Goal: Use online tool/utility: Use online tool/utility

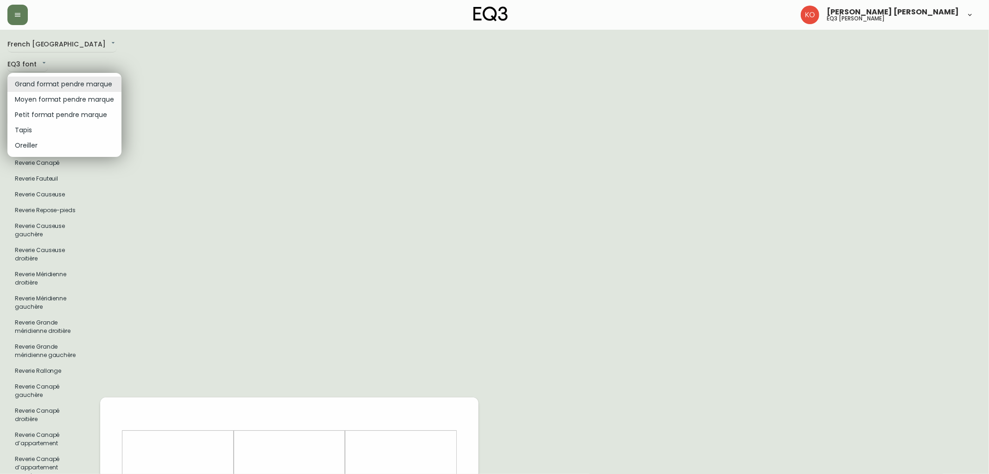
click at [25, 115] on li "Petit format pendre marque" at bounding box center [64, 114] width 114 height 15
type input "small"
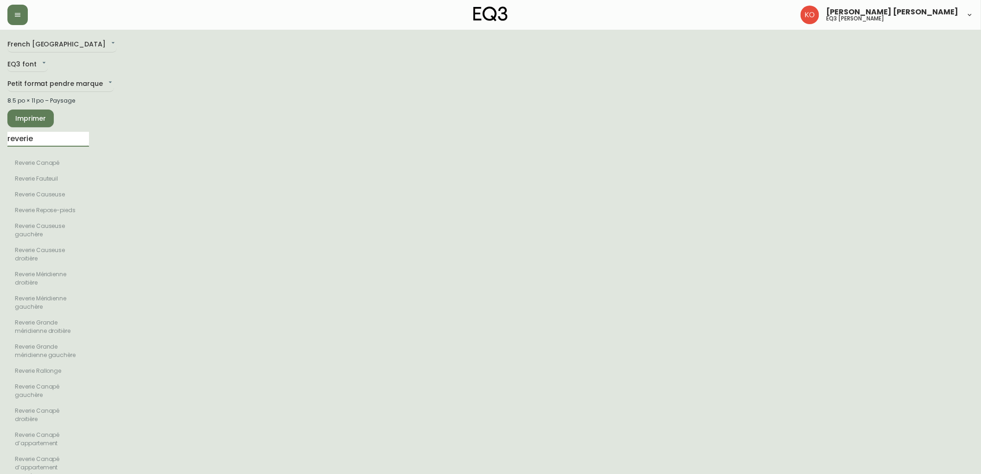
drag, startPoint x: 77, startPoint y: 135, endPoint x: 0, endPoint y: 147, distance: 77.5
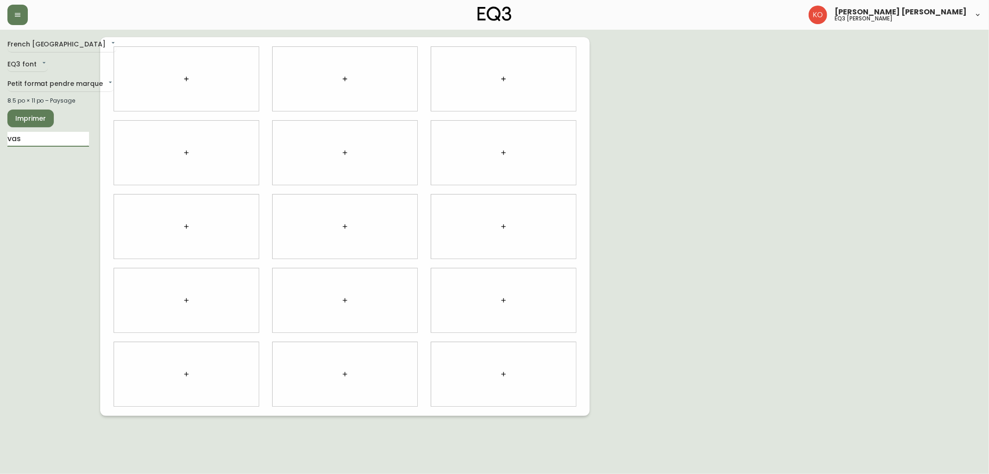
type input "vas"
drag, startPoint x: 36, startPoint y: 144, endPoint x: 0, endPoint y: 150, distance: 36.1
click at [0, 150] on main "French Canada fr_CA EQ3 font EQ3 Petit format pendre marque small 8.5 po × 11 p…" at bounding box center [494, 223] width 989 height 386
type input "crum"
click at [32, 165] on li "Crumple" at bounding box center [48, 163] width 82 height 16
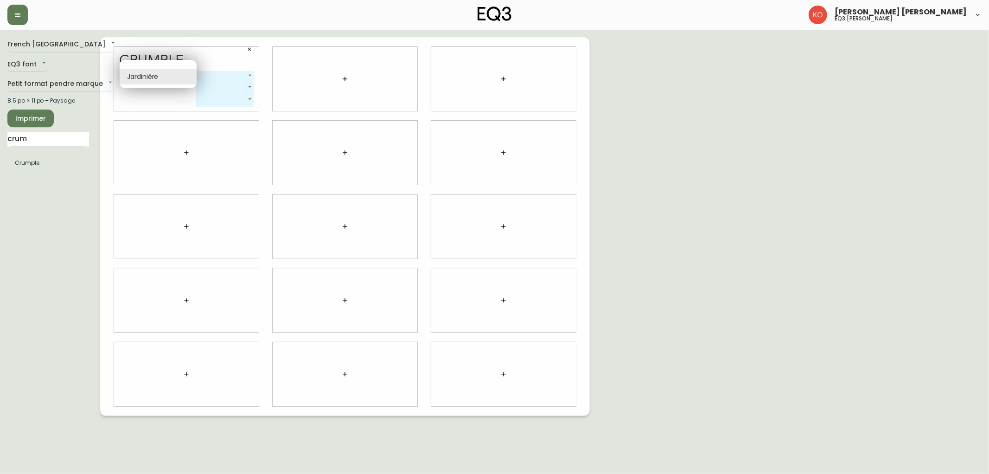
click at [192, 75] on body "[PERSON_NAME] [PERSON_NAME] eq3 laval - [PERSON_NAME] French Canada fr_CA EQ3 f…" at bounding box center [494, 208] width 989 height 416
click at [221, 75] on div at bounding box center [494, 237] width 989 height 474
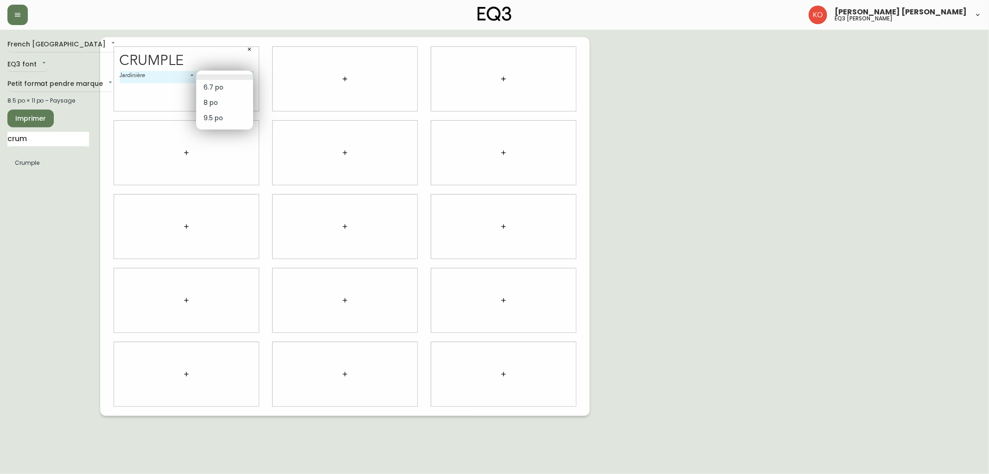
click at [230, 77] on body "[PERSON_NAME] [PERSON_NAME] eq3 laval - [PERSON_NAME] French Canada fr_CA EQ3 f…" at bounding box center [494, 208] width 989 height 416
click at [214, 89] on li "6.7 po" at bounding box center [224, 87] width 57 height 15
type input "0"
click at [230, 86] on body "[PERSON_NAME] [PERSON_NAME] eq3 laval - [PERSON_NAME] French Canada fr_CA EQ3 f…" at bounding box center [494, 208] width 989 height 416
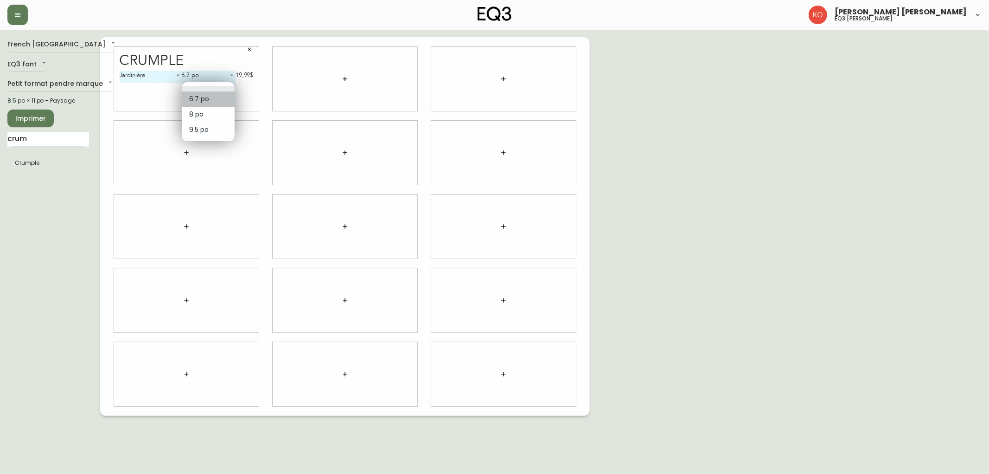
click at [210, 96] on li "6.7 po" at bounding box center [208, 98] width 53 height 15
click at [221, 87] on body "[PERSON_NAME] [PERSON_NAME] eq3 laval - [PERSON_NAME] French Canada fr_CA EQ3 f…" at bounding box center [494, 208] width 989 height 416
click at [214, 102] on li "8 po" at bounding box center [208, 103] width 53 height 15
type input "1"
click at [225, 98] on body "[PERSON_NAME] [PERSON_NAME] eq3 laval - [PERSON_NAME] French Canada fr_CA EQ3 f…" at bounding box center [494, 208] width 989 height 416
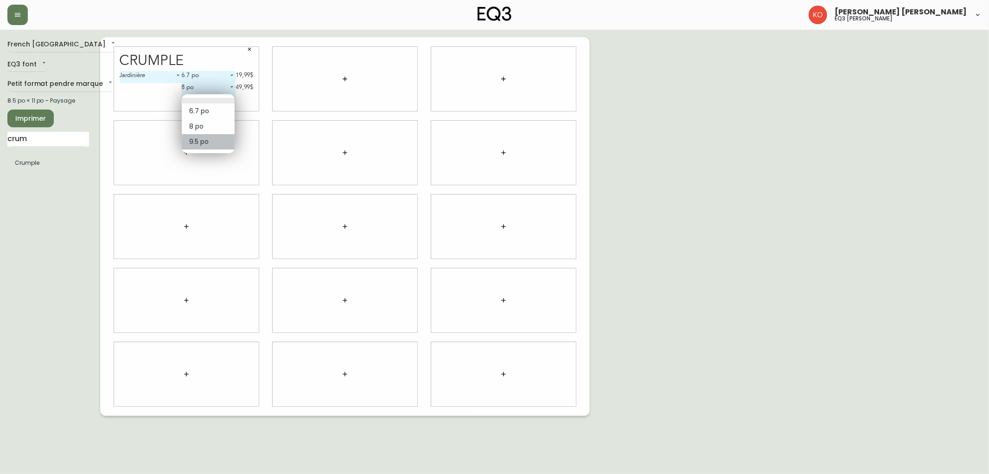
click at [209, 135] on li "9.5 po" at bounding box center [208, 141] width 53 height 15
click at [217, 98] on body "[PERSON_NAME] [PERSON_NAME] eq3 laval - [PERSON_NAME] French Canada fr_CA EQ3 f…" at bounding box center [494, 208] width 989 height 416
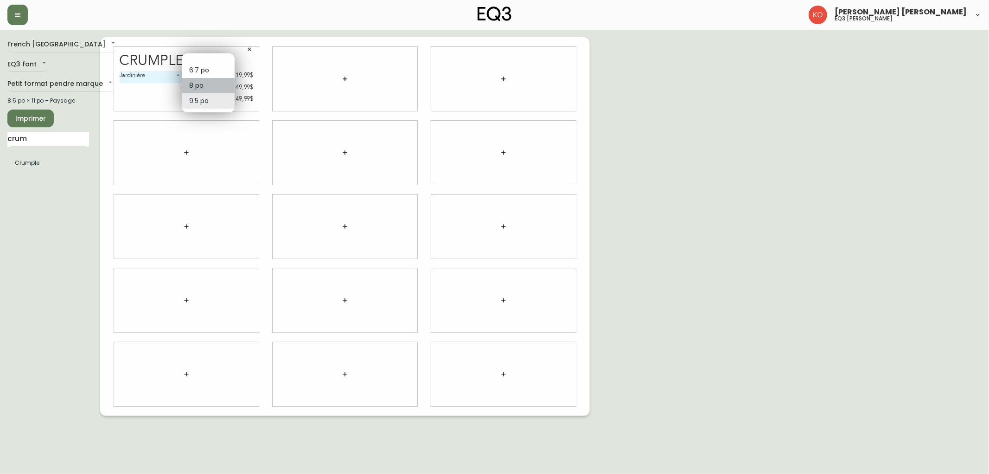
click at [223, 84] on li "8 po" at bounding box center [208, 85] width 53 height 15
type input "1"
click at [223, 84] on body "[PERSON_NAME] [PERSON_NAME] eq3 laval - [PERSON_NAME] French Canada fr_CA EQ3 f…" at bounding box center [494, 208] width 989 height 416
click at [221, 58] on ul "6.7 po 8 po 9.5 po" at bounding box center [208, 86] width 53 height 59
click at [222, 64] on li at bounding box center [208, 63] width 53 height 6
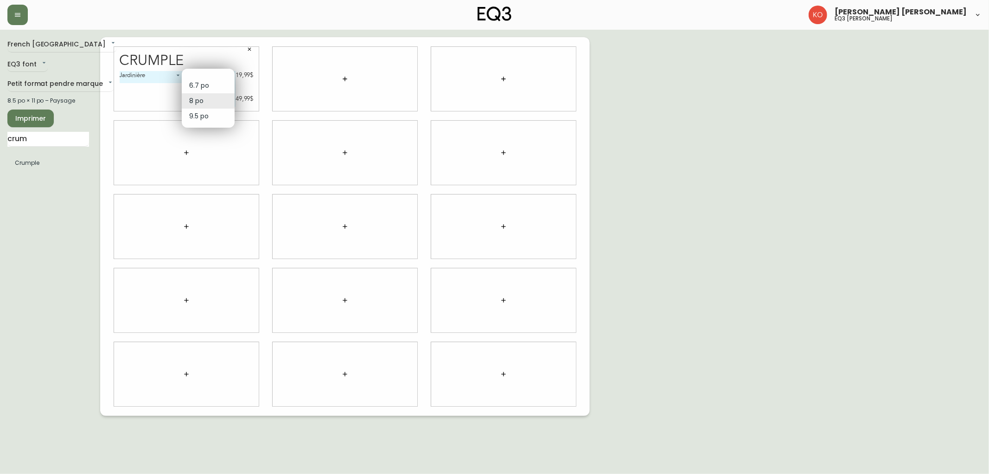
click at [231, 99] on body "[PERSON_NAME] [PERSON_NAME] eq3 laval - [PERSON_NAME] French Canada fr_CA EQ3 f…" at bounding box center [494, 208] width 989 height 416
click at [225, 73] on li at bounding box center [208, 75] width 53 height 6
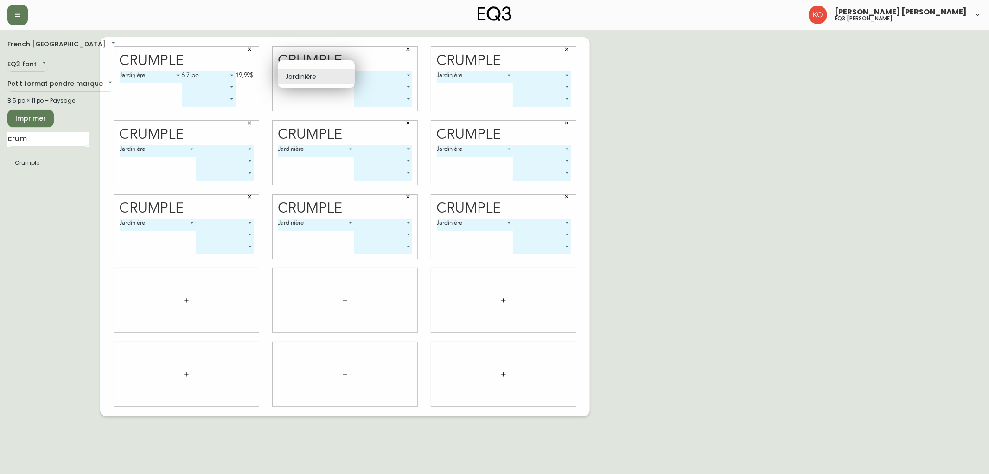
click at [349, 75] on body "[PERSON_NAME] [PERSON_NAME] eq3 laval - [PERSON_NAME] [GEOGRAPHIC_DATA] fr_CA E…" at bounding box center [494, 208] width 989 height 416
click at [414, 80] on div at bounding box center [494, 237] width 989 height 474
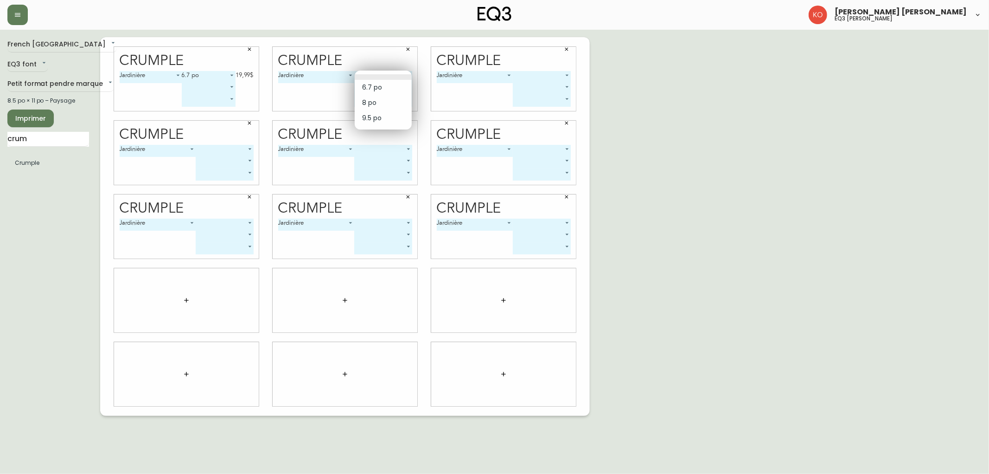
click at [405, 75] on body "[PERSON_NAME] [PERSON_NAME] eq3 laval - [PERSON_NAME] [GEOGRAPHIC_DATA] fr_CA E…" at bounding box center [494, 208] width 989 height 416
click at [397, 89] on li "6.7 po" at bounding box center [383, 87] width 57 height 15
type input "0"
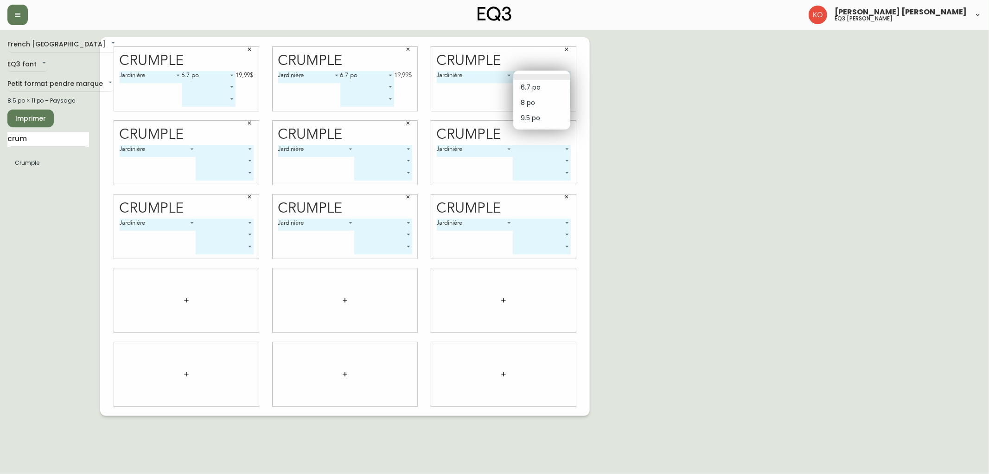
click at [566, 76] on body "[PERSON_NAME] [PERSON_NAME] eq3 laval - [PERSON_NAME] [GEOGRAPHIC_DATA] fr_CA E…" at bounding box center [494, 208] width 989 height 416
click at [558, 87] on li "6.7 po" at bounding box center [541, 87] width 57 height 15
type input "0"
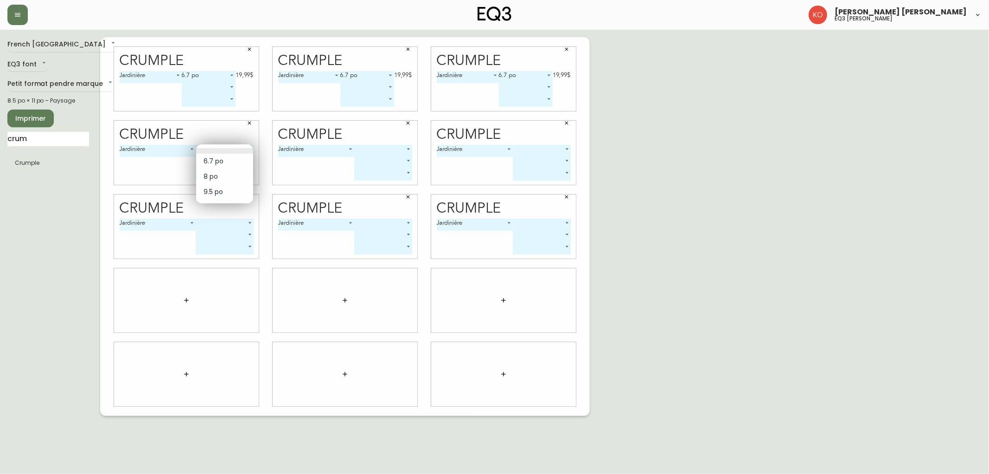
click at [249, 148] on body "[PERSON_NAME] [PERSON_NAME] eq3 laval - [PERSON_NAME] [GEOGRAPHIC_DATA] fr_CA E…" at bounding box center [494, 208] width 989 height 416
click at [246, 161] on li "6.7 po" at bounding box center [224, 161] width 57 height 15
type input "0"
click at [405, 147] on body "[PERSON_NAME] [PERSON_NAME] eq3 laval - [PERSON_NAME] [GEOGRAPHIC_DATA] fr_CA E…" at bounding box center [494, 208] width 989 height 416
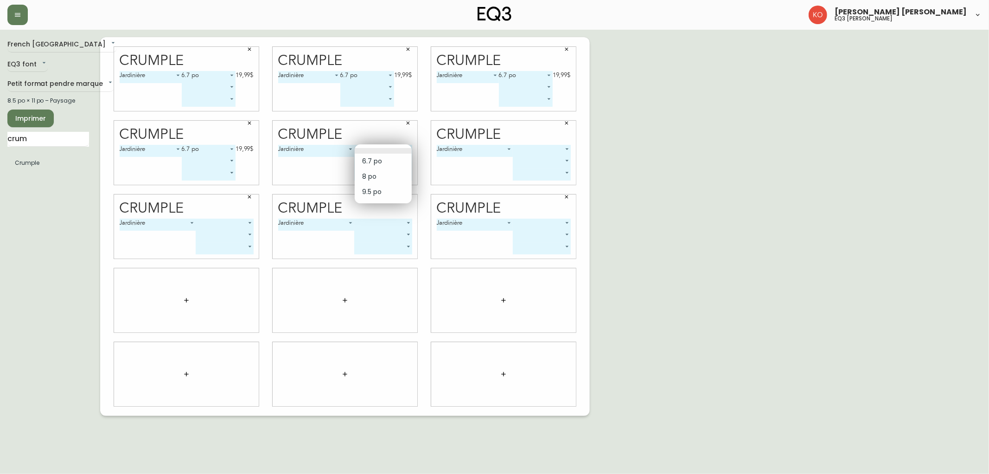
click at [402, 162] on li "6.7 po" at bounding box center [383, 161] width 57 height 15
type input "0"
click at [558, 149] on body "[PERSON_NAME] [PERSON_NAME] eq3 laval - [PERSON_NAME] [GEOGRAPHIC_DATA] fr_CA E…" at bounding box center [494, 208] width 989 height 416
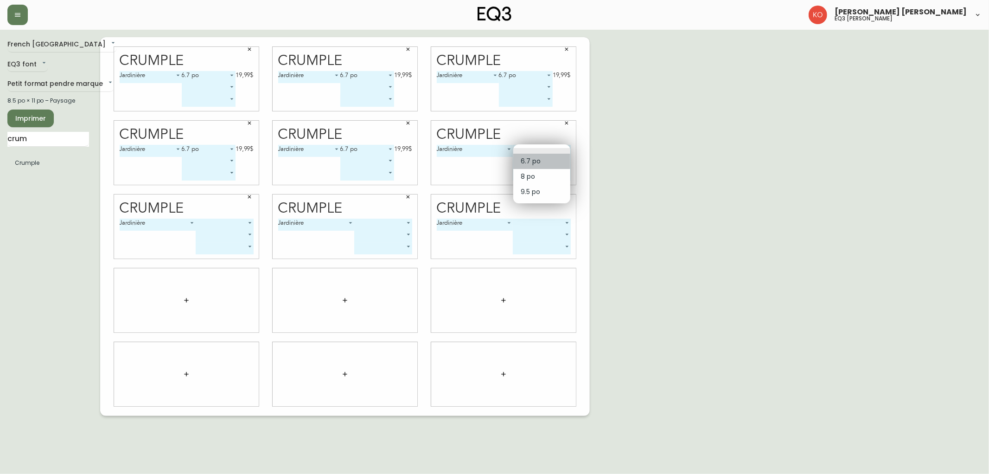
click at [554, 160] on li "6.7 po" at bounding box center [541, 161] width 57 height 15
type input "0"
click at [250, 216] on div "Crumple Jardinière 0 ​ ​ ​" at bounding box center [186, 226] width 145 height 64
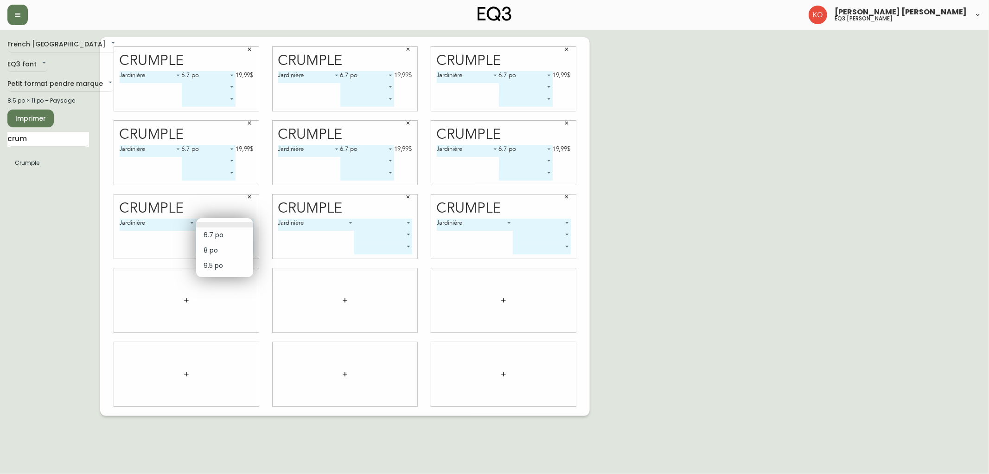
click at [250, 220] on body "[PERSON_NAME] [PERSON_NAME] eq3 laval - [PERSON_NAME] French [GEOGRAPHIC_DATA] …" at bounding box center [494, 208] width 989 height 416
click at [223, 246] on li "8 po" at bounding box center [224, 250] width 57 height 15
type input "1"
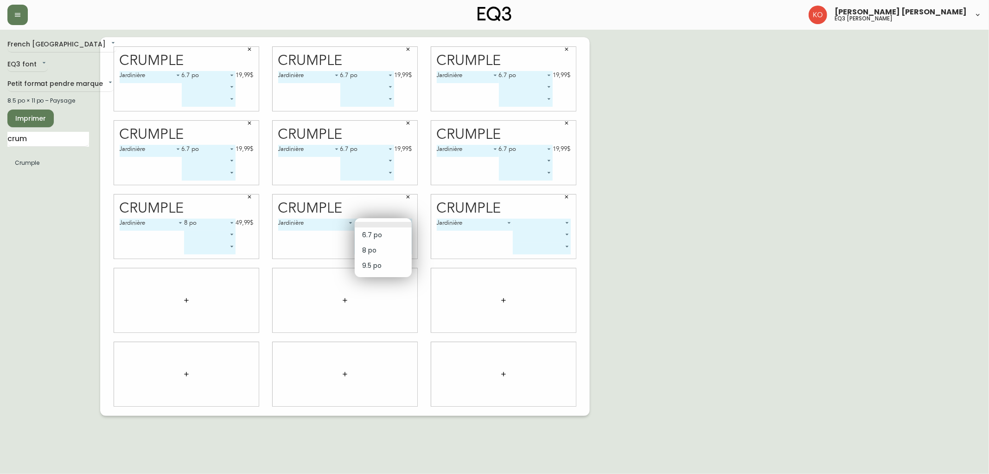
click at [405, 221] on body "[PERSON_NAME] [PERSON_NAME] eq3 laval - [PERSON_NAME] [GEOGRAPHIC_DATA] fr_CA E…" at bounding box center [494, 208] width 989 height 416
click at [395, 244] on li "8 po" at bounding box center [383, 250] width 57 height 15
type input "1"
click at [567, 224] on body "[PERSON_NAME] [PERSON_NAME] eq3 laval - [PERSON_NAME] [GEOGRAPHIC_DATA] fr_CA E…" at bounding box center [494, 208] width 989 height 416
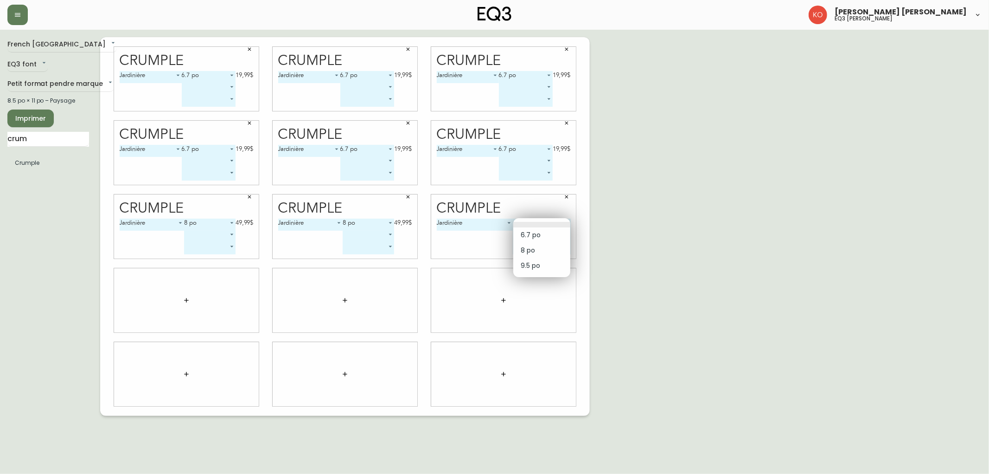
click at [552, 246] on li "8 po" at bounding box center [541, 250] width 57 height 15
type input "1"
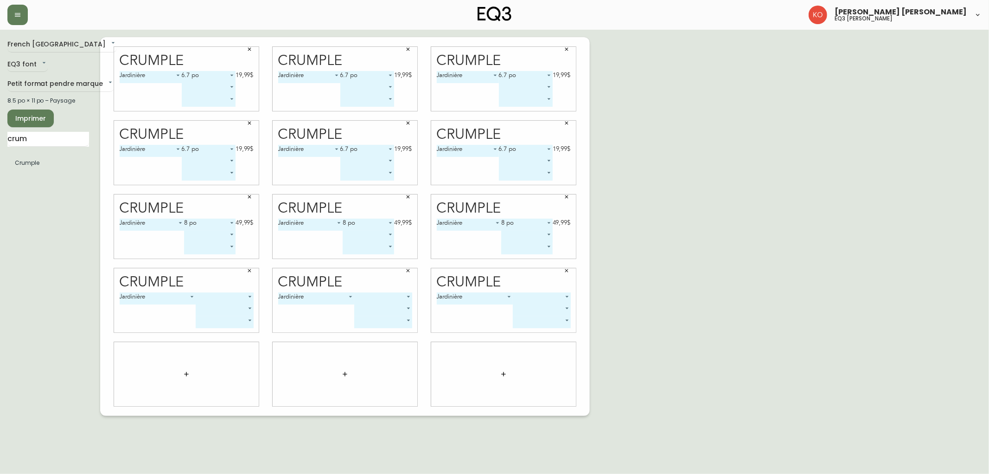
click at [245, 295] on body "[PERSON_NAME] [PERSON_NAME] eq3 laval - [PERSON_NAME] [GEOGRAPHIC_DATA] fr_CA E…" at bounding box center [494, 208] width 989 height 416
click at [225, 334] on li "9.5 po" at bounding box center [224, 339] width 57 height 15
type input "2"
click at [407, 298] on body "[PERSON_NAME] [PERSON_NAME] eq3 laval - [PERSON_NAME] [GEOGRAPHIC_DATA] fr_CA E…" at bounding box center [494, 208] width 989 height 416
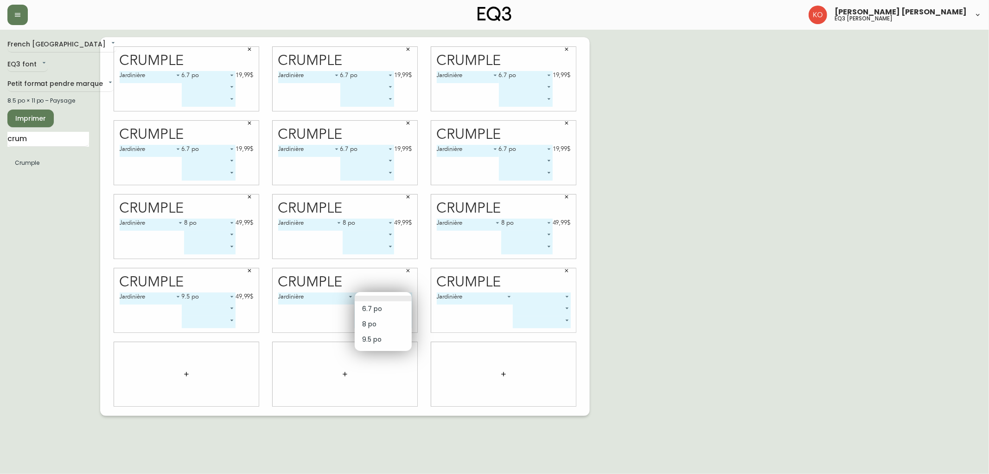
click at [391, 342] on li "9.5 po" at bounding box center [383, 339] width 57 height 15
type input "2"
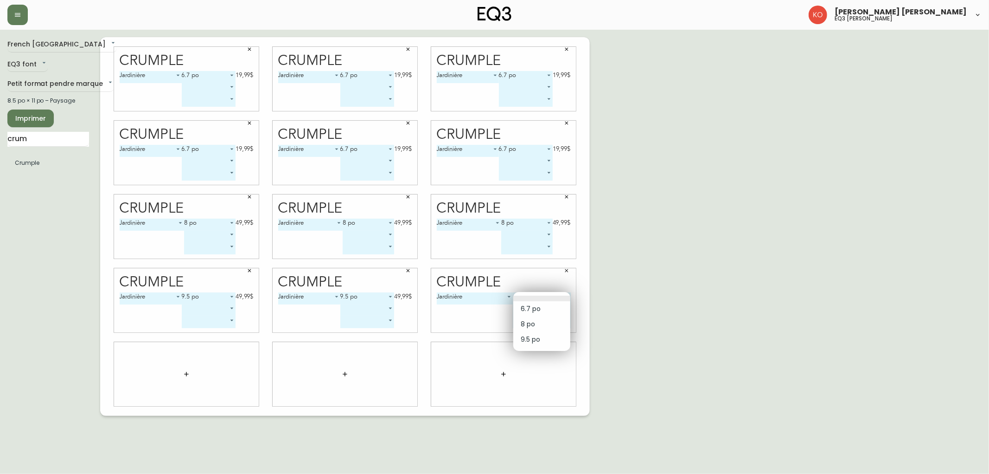
click at [563, 295] on body "[PERSON_NAME] [PERSON_NAME] eq3 laval - [PERSON_NAME] [GEOGRAPHIC_DATA] fr_CA E…" at bounding box center [494, 208] width 989 height 416
click at [548, 337] on li "9.5 po" at bounding box center [541, 339] width 57 height 15
type input "2"
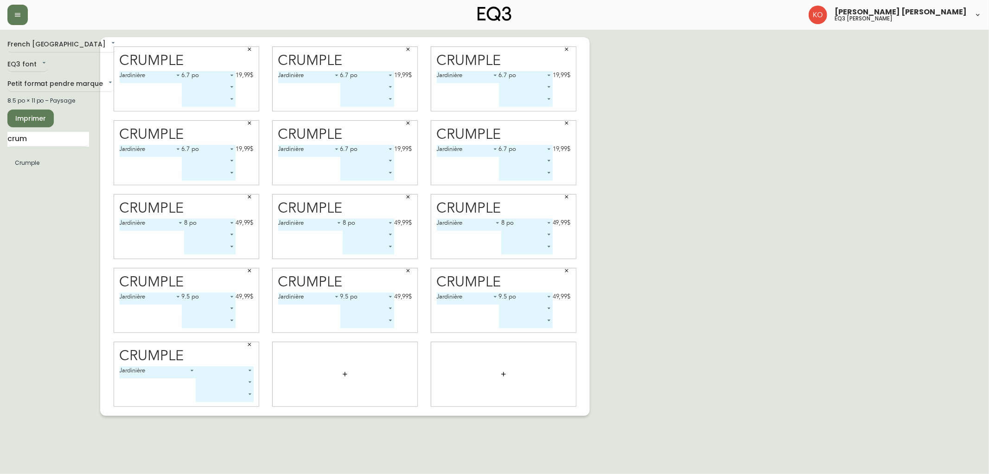
click at [243, 370] on body "[PERSON_NAME] [PERSON_NAME] eq3 laval - [PERSON_NAME] [GEOGRAPHIC_DATA] fr_CA E…" at bounding box center [494, 208] width 989 height 416
click at [242, 392] on li "8 po" at bounding box center [224, 397] width 57 height 15
type input "1"
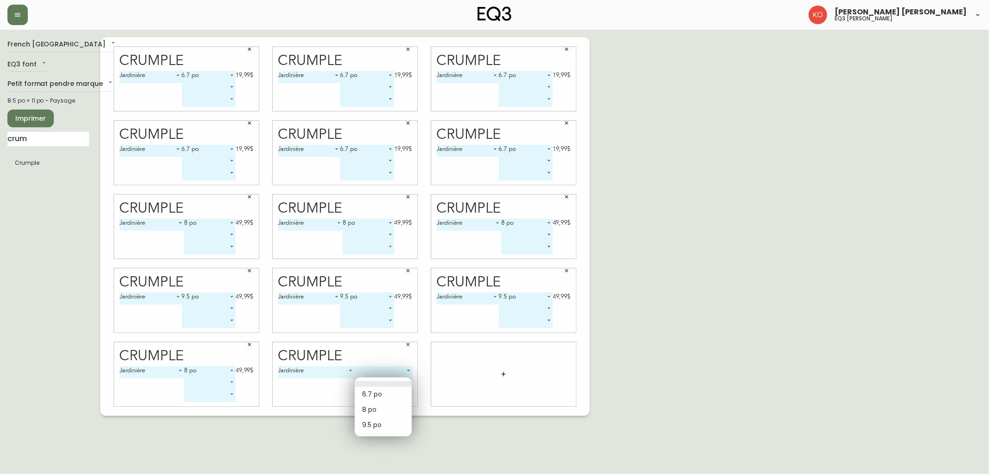
click at [404, 379] on body "[PERSON_NAME] [PERSON_NAME] eq3 laval - [PERSON_NAME] [GEOGRAPHIC_DATA] fr_CA E…" at bounding box center [494, 208] width 989 height 416
click at [386, 410] on li "8 po" at bounding box center [383, 409] width 57 height 15
type input "1"
click at [357, 380] on body "[PERSON_NAME] [PERSON_NAME] eq3 laval - [PERSON_NAME] [GEOGRAPHIC_DATA] fr_CA E…" at bounding box center [494, 208] width 989 height 416
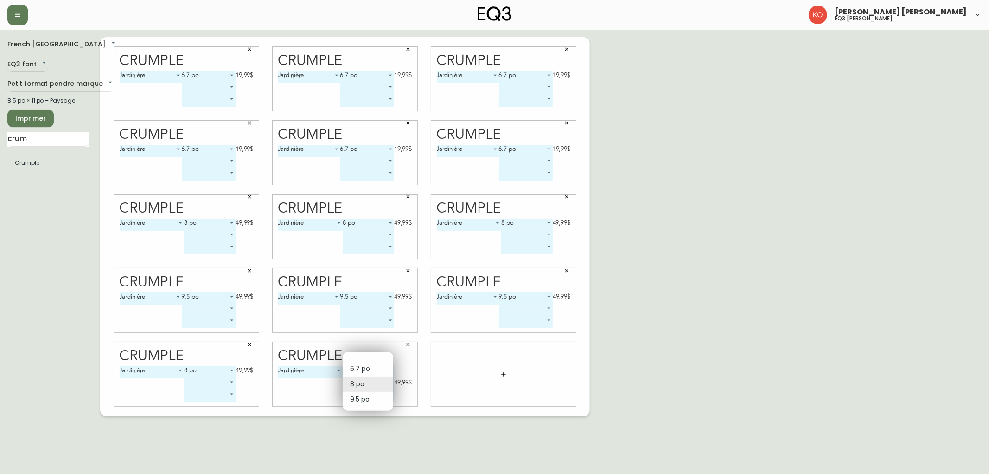
click at [357, 359] on li at bounding box center [368, 358] width 51 height 6
click at [404, 371] on body "[PERSON_NAME] [PERSON_NAME] eq3 laval - [PERSON_NAME] [GEOGRAPHIC_DATA] fr_CA E…" at bounding box center [494, 208] width 989 height 416
click at [385, 396] on li "8 po" at bounding box center [383, 397] width 57 height 15
type input "1"
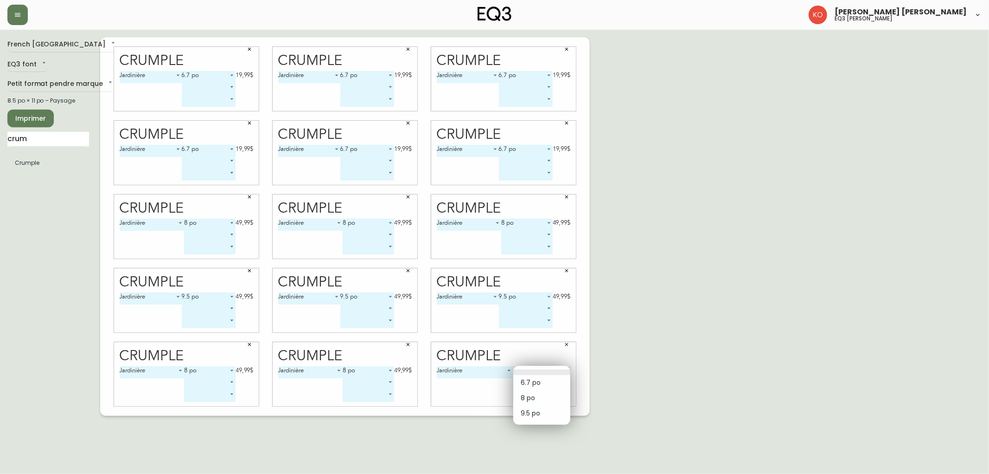
click at [564, 369] on body "[PERSON_NAME] [PERSON_NAME] eq3 laval - [PERSON_NAME] [GEOGRAPHIC_DATA] fr_CA E…" at bounding box center [494, 208] width 989 height 416
click at [527, 416] on li "9.5 po" at bounding box center [541, 412] width 57 height 15
type input "2"
click at [42, 110] on button "Imprimer" at bounding box center [30, 118] width 46 height 18
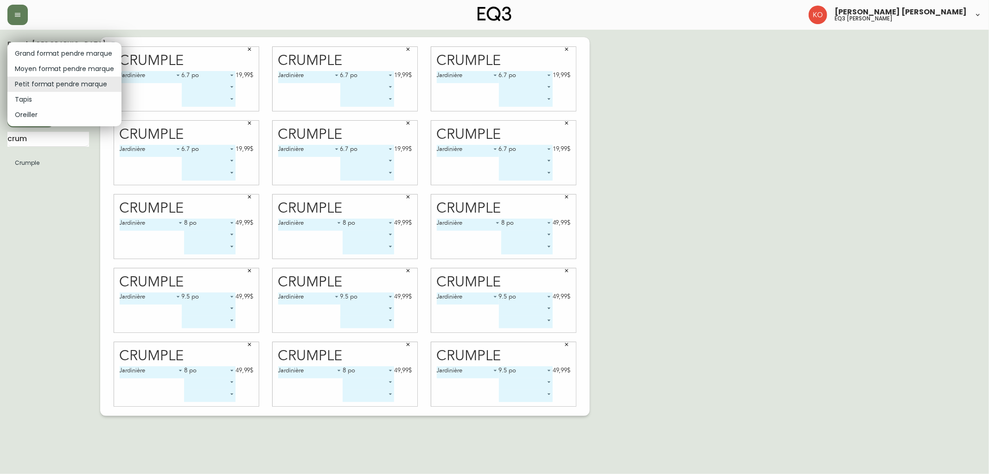
click at [55, 80] on body "[PERSON_NAME] [PERSON_NAME] eq3 laval - [PERSON_NAME] [GEOGRAPHIC_DATA] fr_CA E…" at bounding box center [494, 208] width 989 height 416
click at [79, 202] on div at bounding box center [494, 237] width 989 height 474
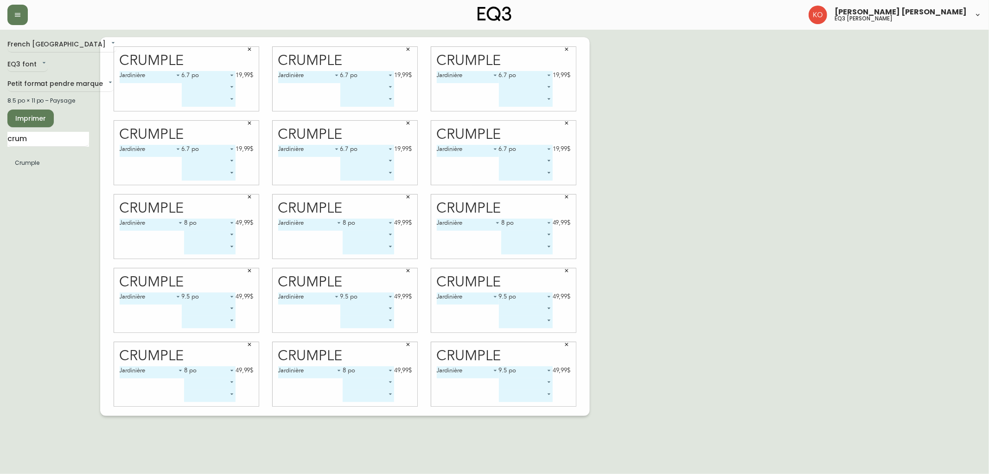
click at [42, 104] on div "8.5 po × 11 po – Paysage" at bounding box center [48, 100] width 82 height 8
click at [32, 99] on div "8.5 po × 11 po – Paysage" at bounding box center [48, 100] width 82 height 8
click at [35, 63] on body "[PERSON_NAME] [PERSON_NAME] eq3 laval - [PERSON_NAME] [GEOGRAPHIC_DATA] fr_CA E…" at bounding box center [494, 208] width 989 height 416
click at [35, 63] on li "EQ3 font" at bounding box center [28, 64] width 43 height 15
click at [49, 42] on body "[PERSON_NAME] [PERSON_NAME] eq3 laval - [PERSON_NAME] [GEOGRAPHIC_DATA] fr_CA E…" at bounding box center [494, 208] width 989 height 416
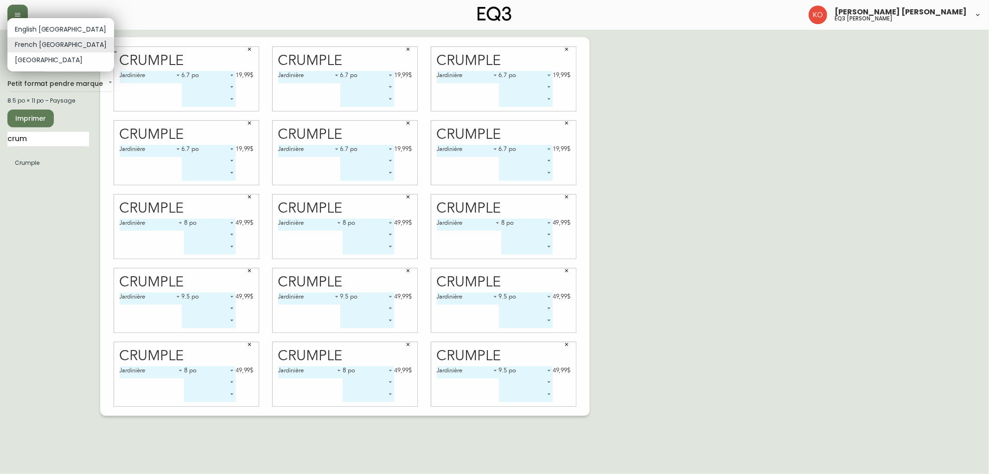
click at [49, 42] on li "French [GEOGRAPHIC_DATA]" at bounding box center [60, 44] width 107 height 15
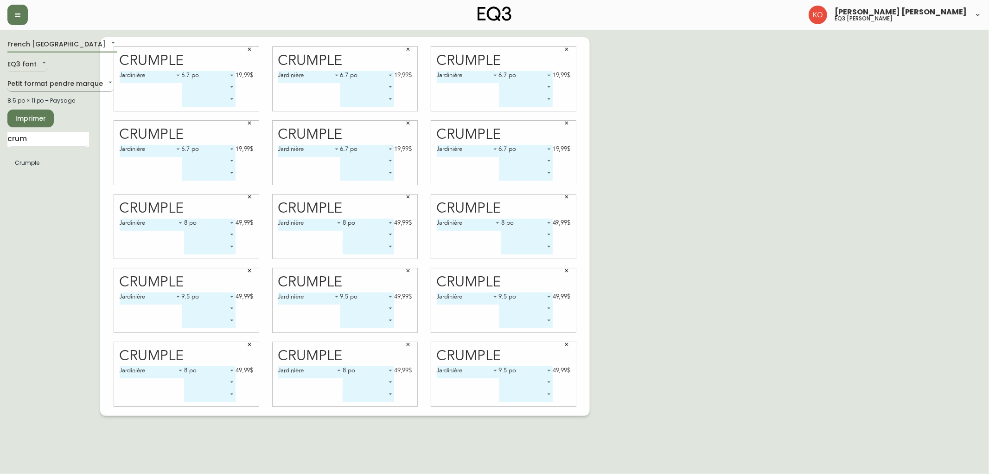
click at [49, 84] on body "[PERSON_NAME] [PERSON_NAME] eq3 laval - [PERSON_NAME] [GEOGRAPHIC_DATA] fr_CA E…" at bounding box center [494, 208] width 989 height 416
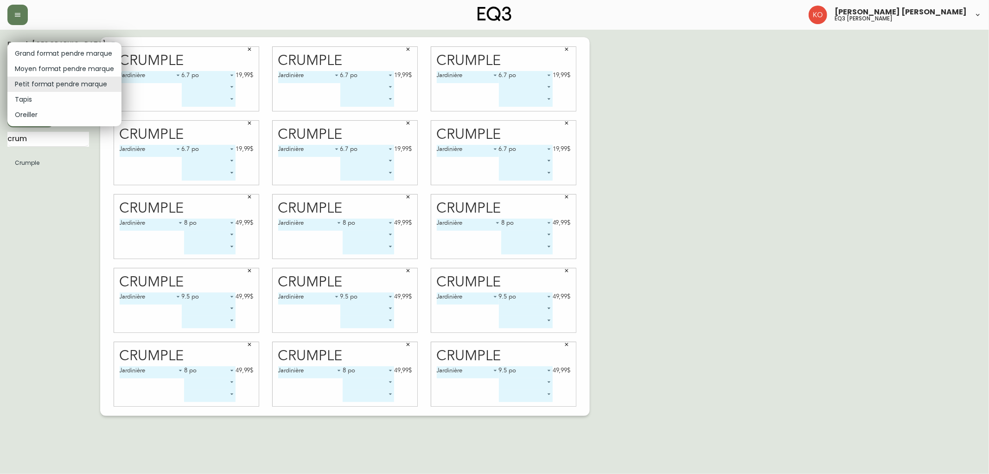
click at [40, 206] on div at bounding box center [494, 237] width 989 height 474
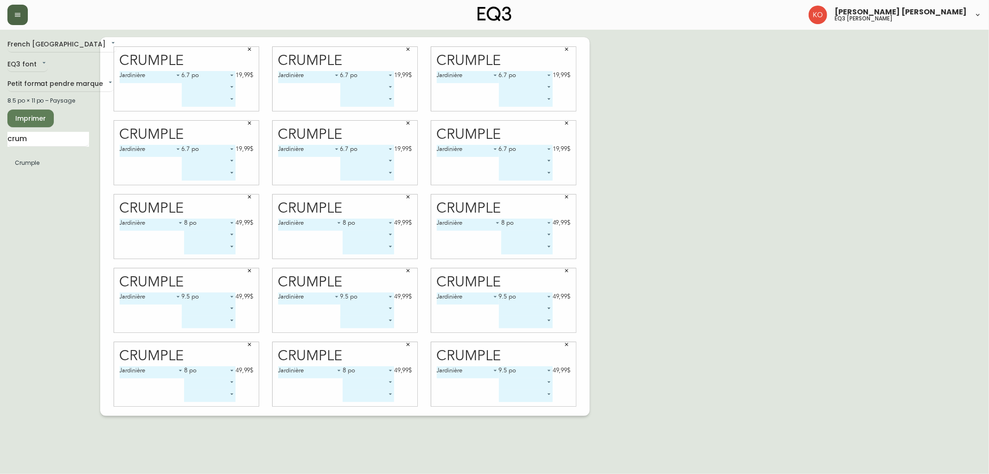
click at [22, 17] on button "button" at bounding box center [17, 15] width 20 height 20
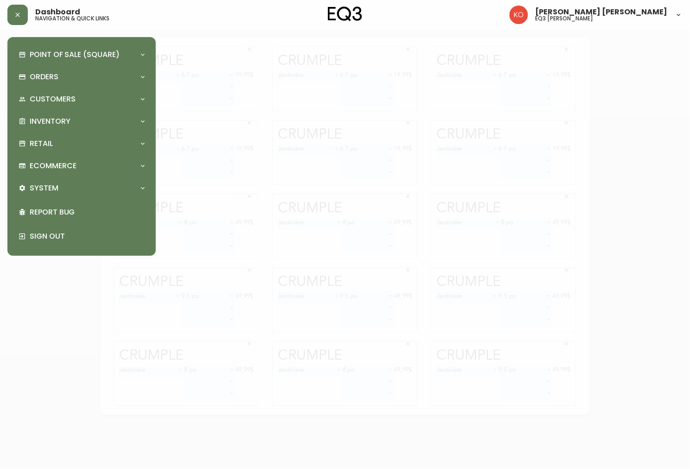
drag, startPoint x: 572, startPoint y: 77, endPoint x: 566, endPoint y: 76, distance: 6.1
click at [571, 77] on div at bounding box center [345, 234] width 690 height 469
